Goal: Task Accomplishment & Management: Use online tool/utility

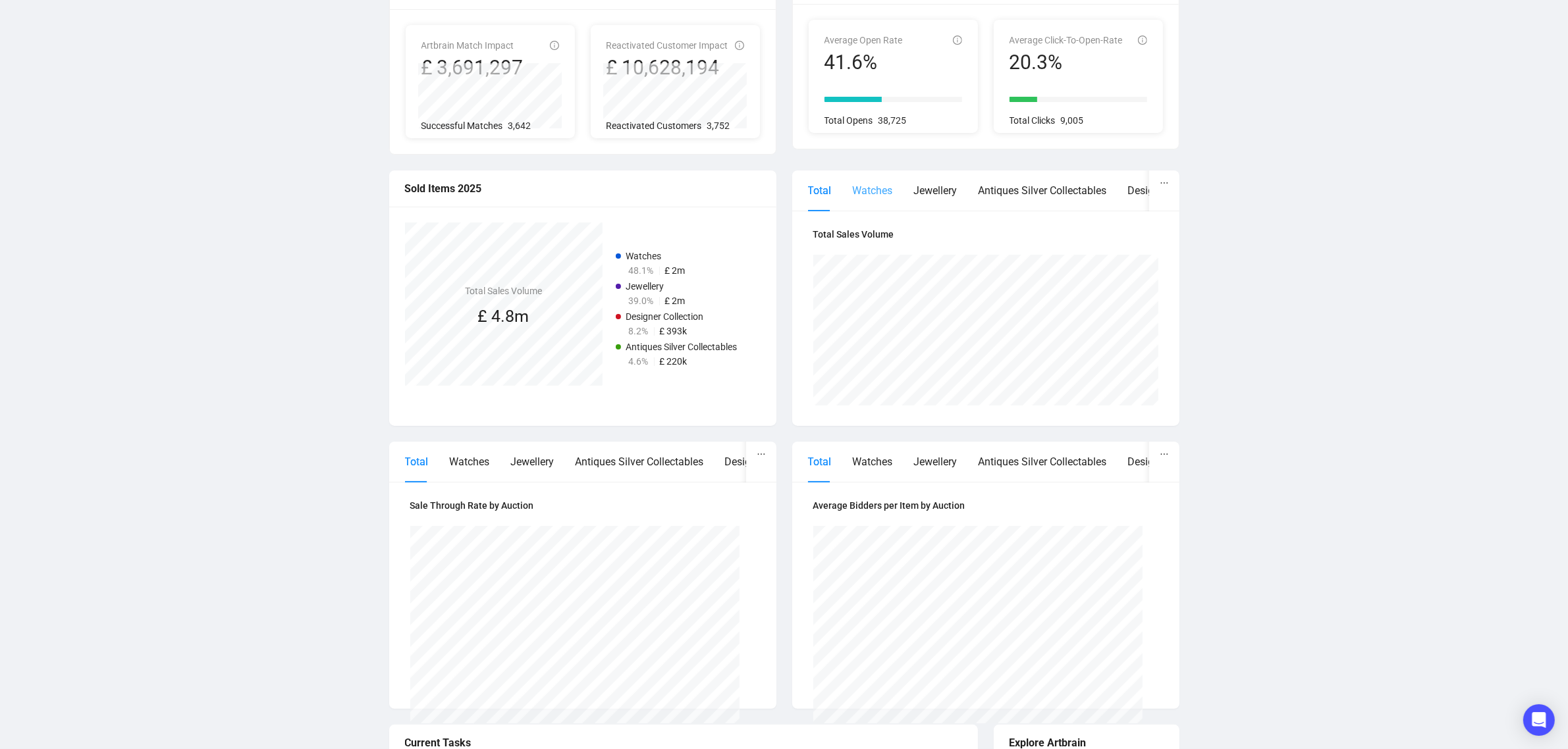
scroll to position [351, 0]
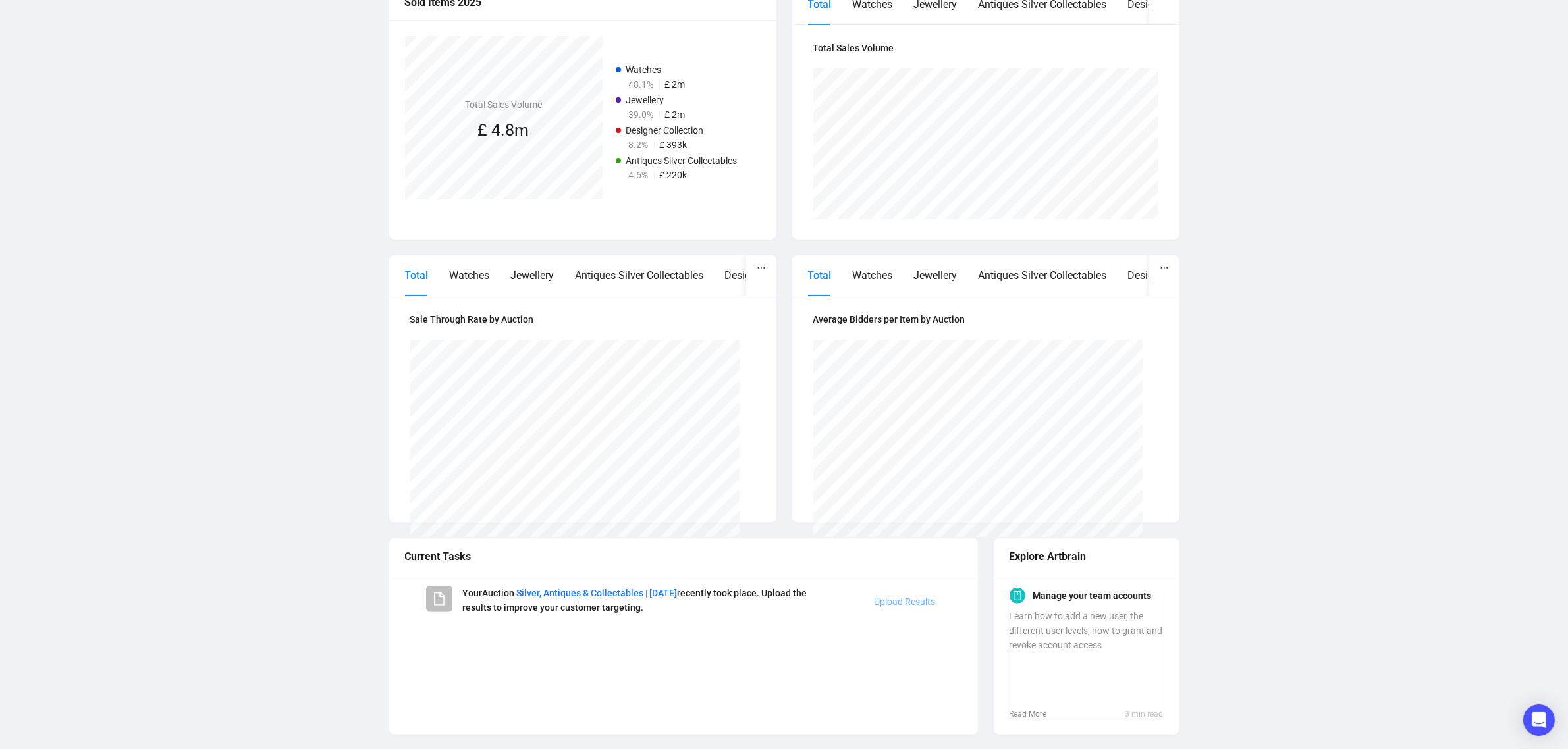
click at [899, 601] on link "Upload Results" at bounding box center [905, 602] width 61 height 11
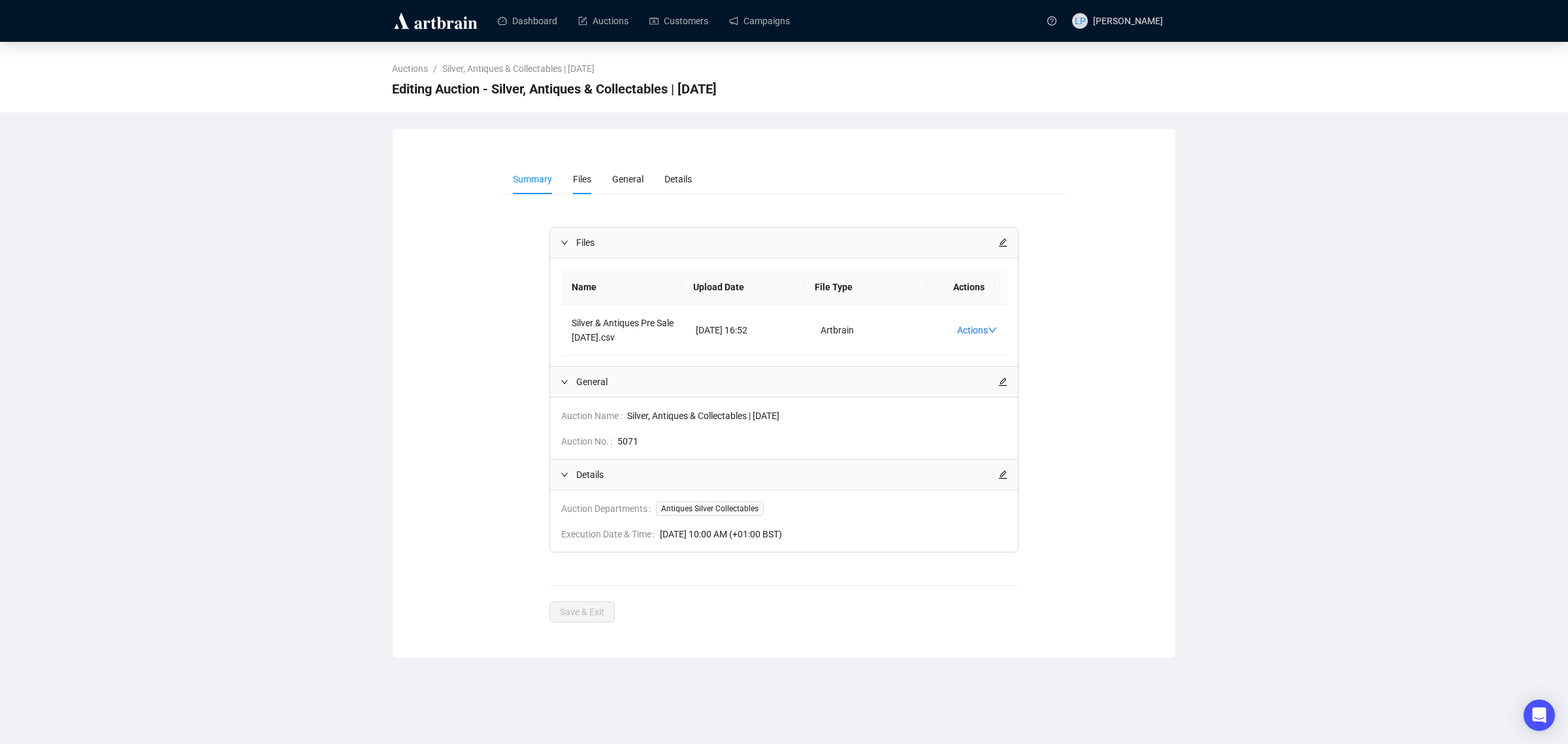
click at [574, 179] on span "Files" at bounding box center [582, 179] width 18 height 11
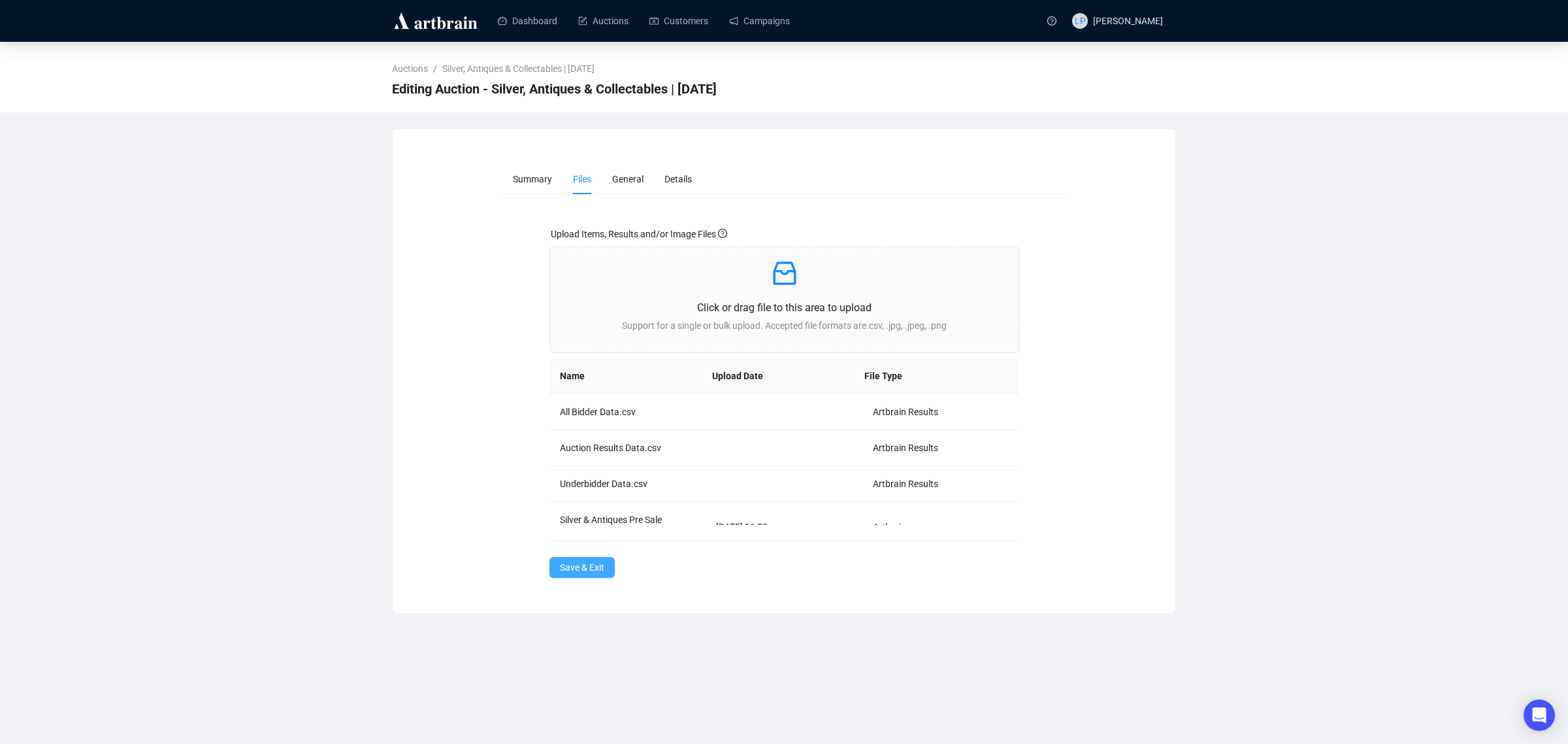
click at [592, 570] on span "Save & Exit" at bounding box center [582, 568] width 45 height 15
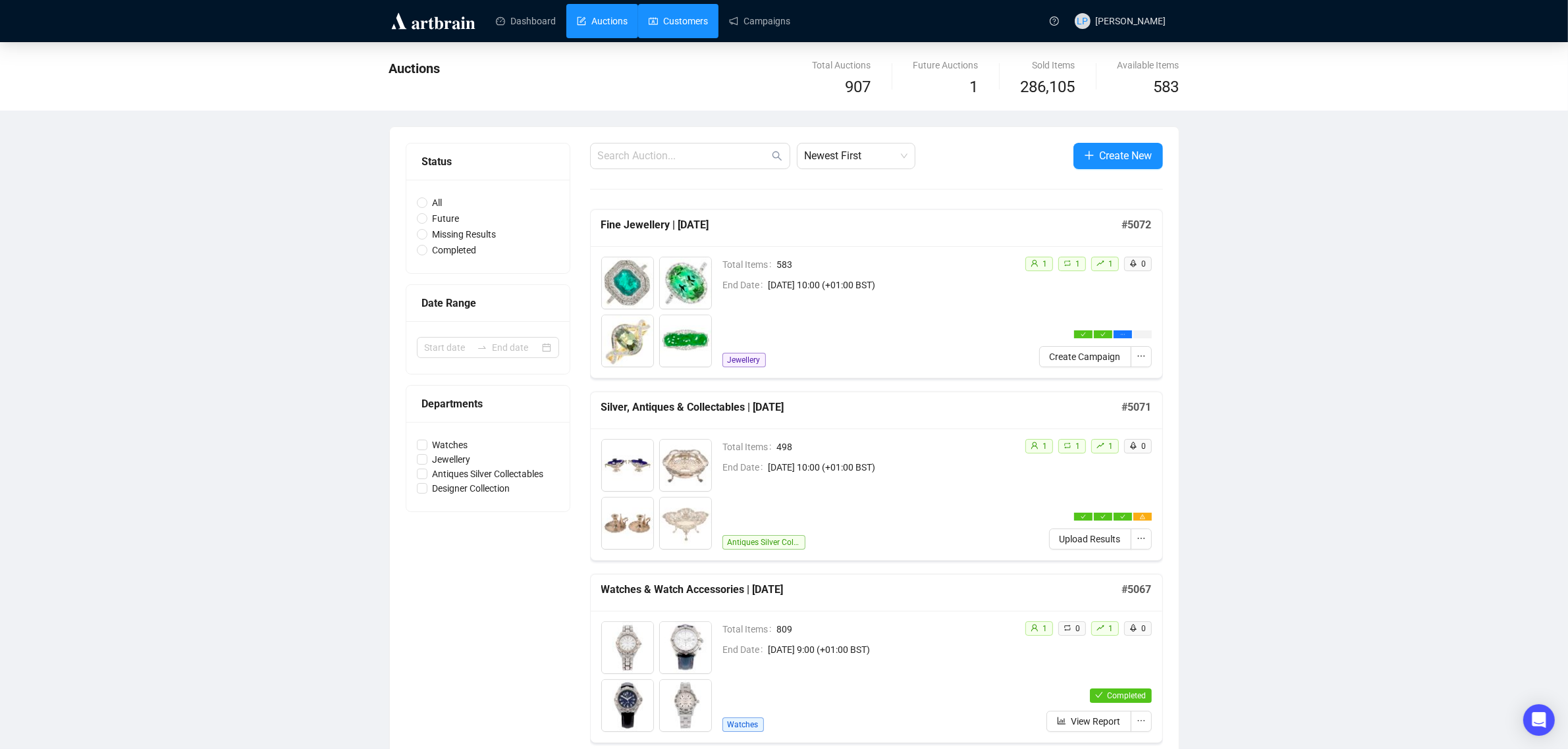
click at [699, 25] on link "Customers" at bounding box center [678, 21] width 59 height 34
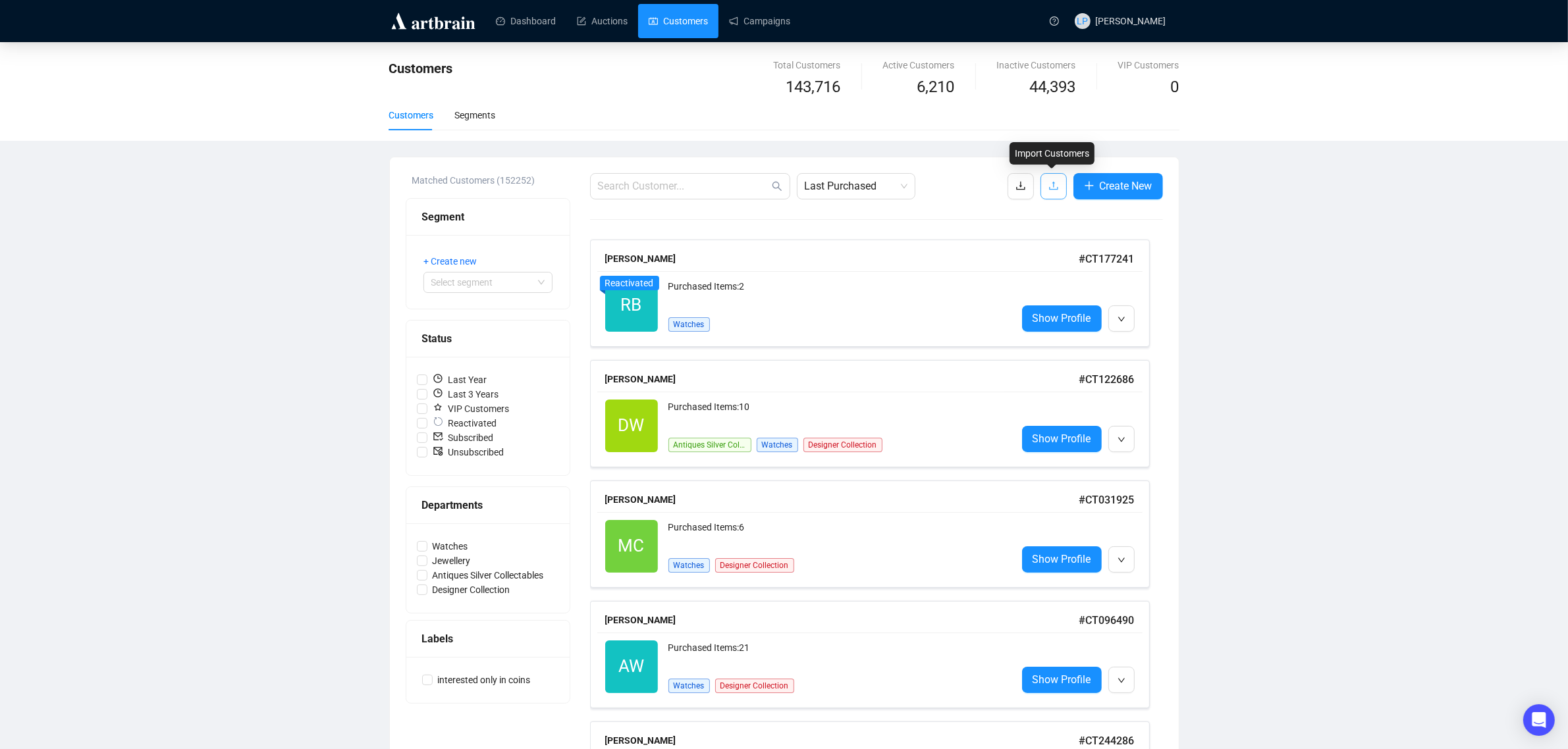
click at [1060, 187] on button "button" at bounding box center [1053, 186] width 26 height 26
